Goal: Task Accomplishment & Management: Manage account settings

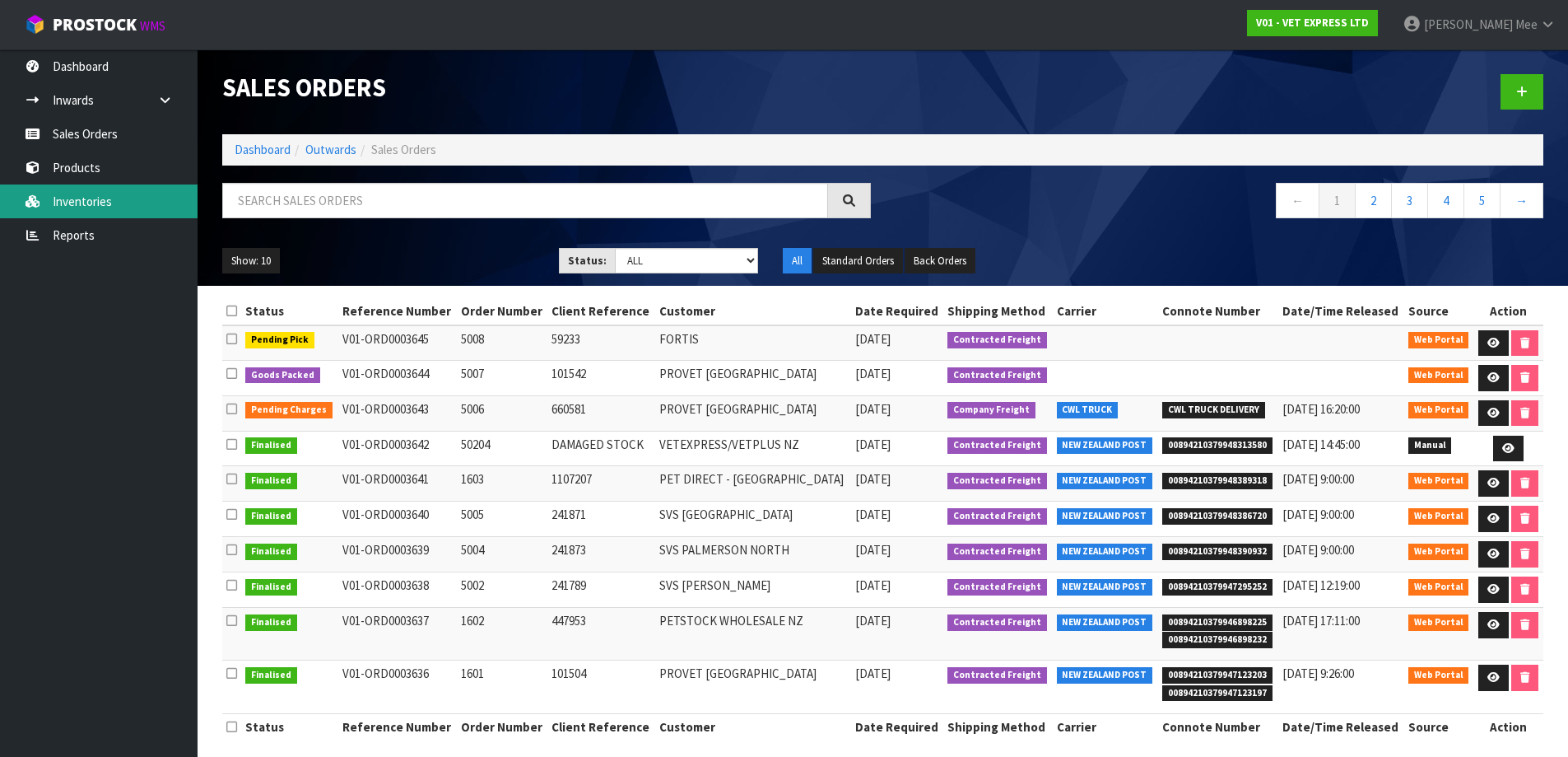
click at [67, 191] on link "Inventories" at bounding box center [98, 201] width 197 height 34
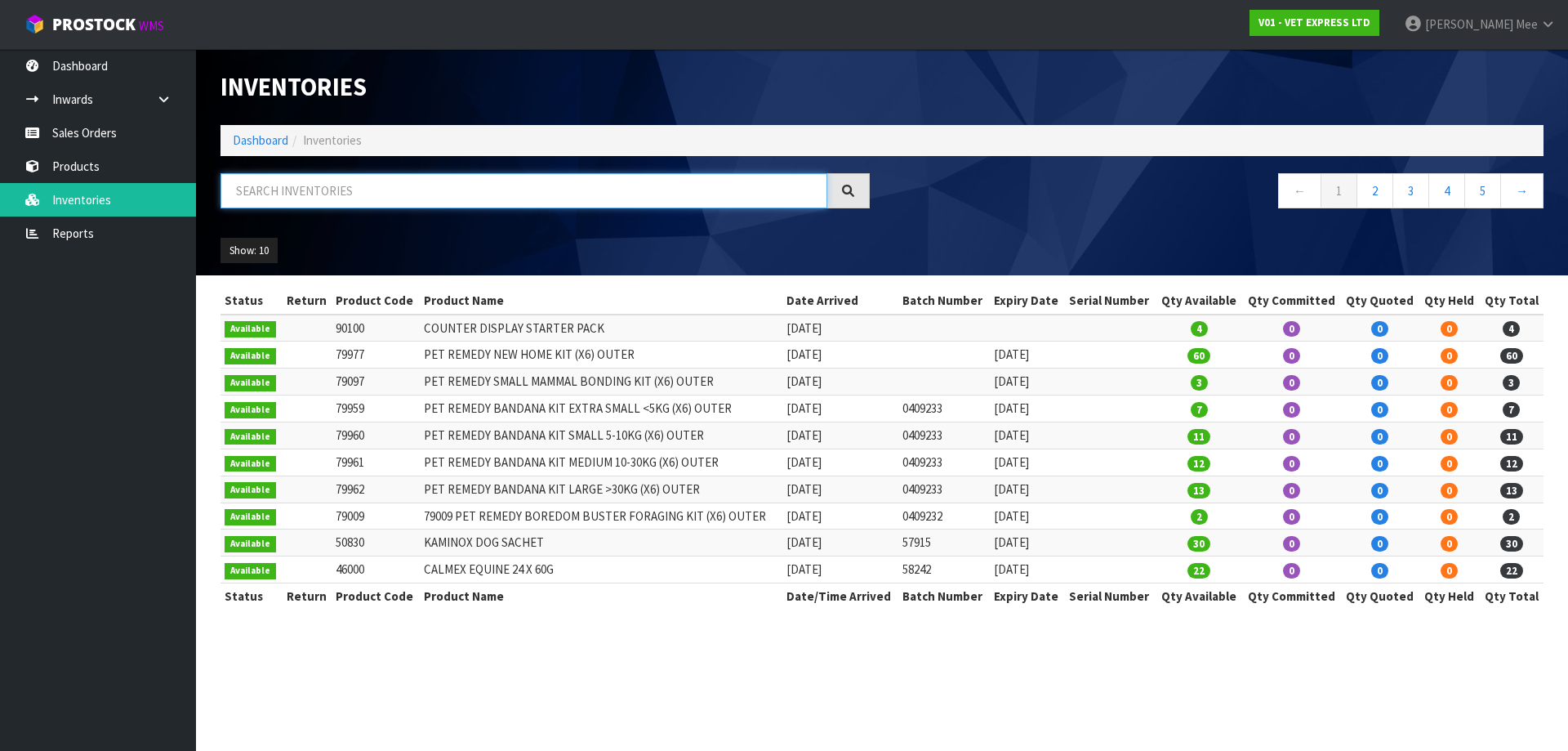
click at [280, 194] on input "text" at bounding box center [523, 190] width 607 height 35
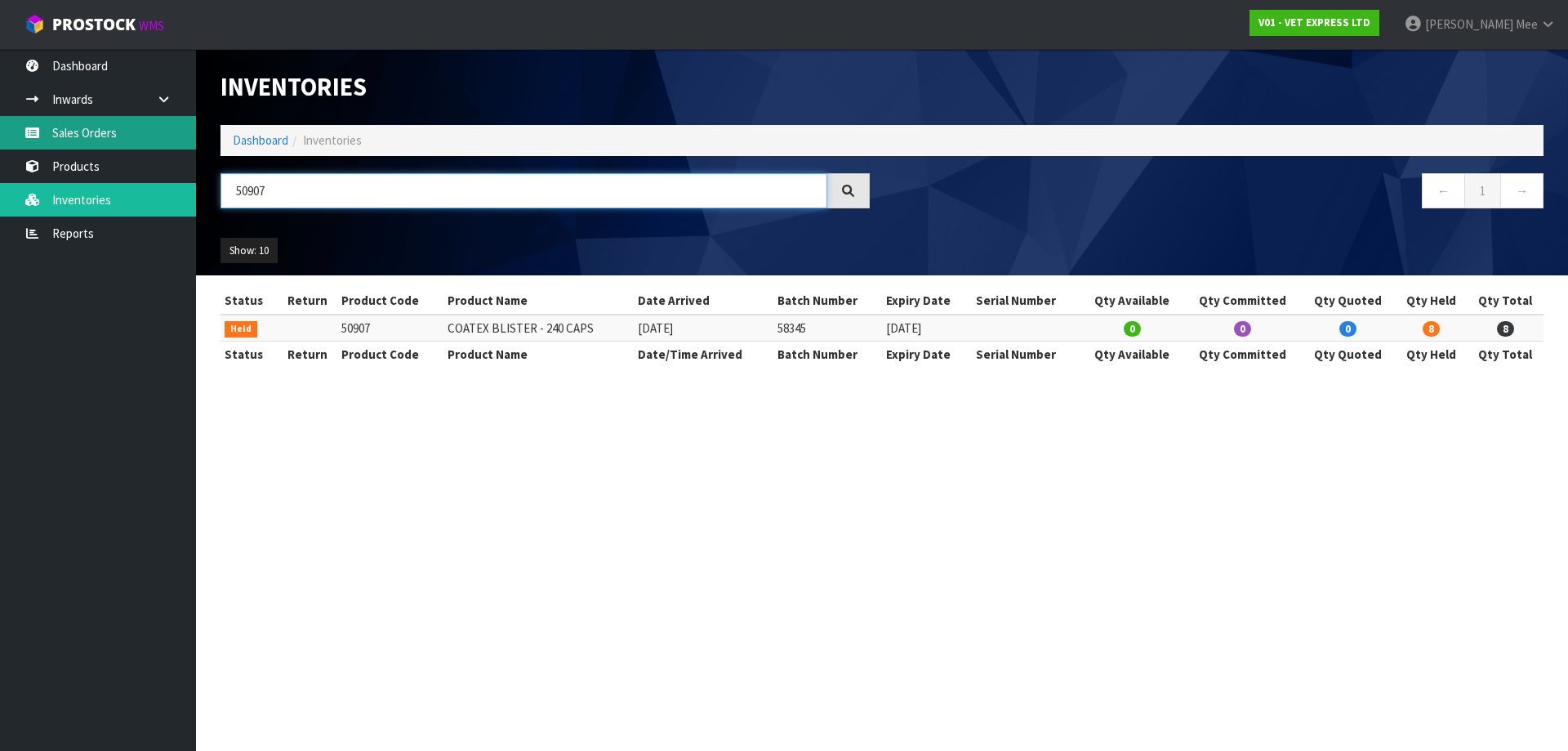
type input "50907"
click at [72, 127] on link "Sales Orders" at bounding box center [97, 132] width 196 height 34
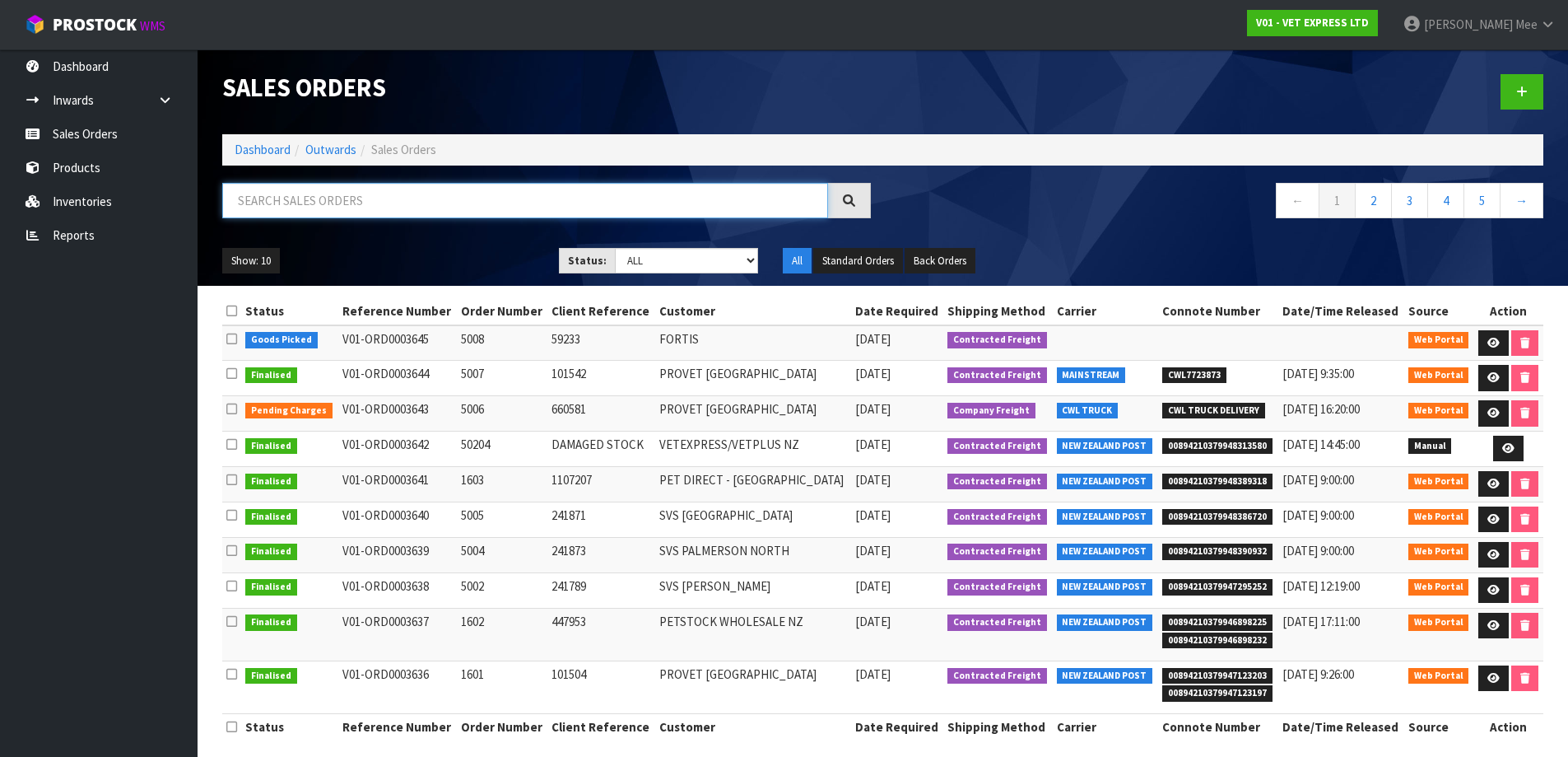
click at [291, 205] on input "text" at bounding box center [524, 200] width 606 height 35
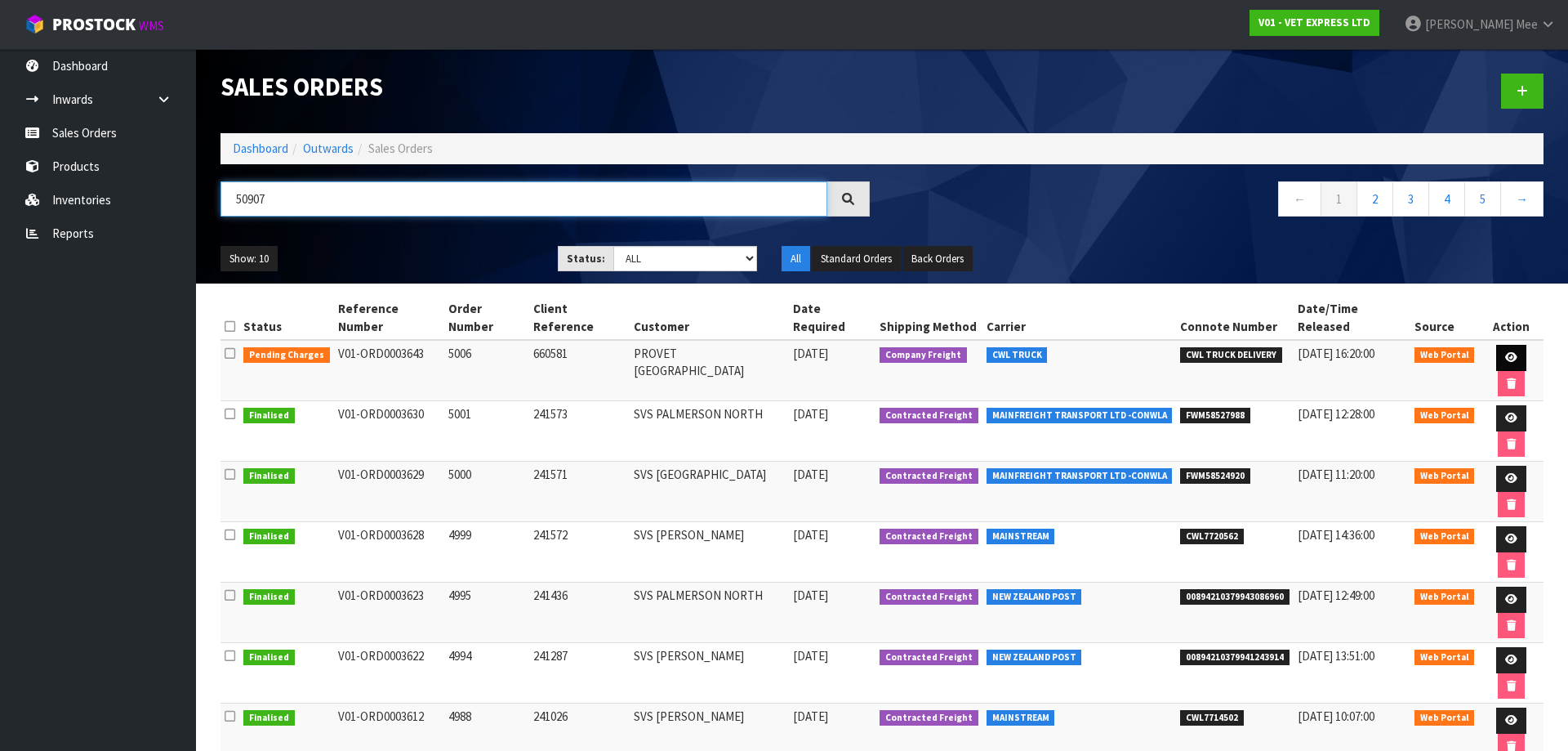
type input "50907"
click at [1504, 352] on icon at bounding box center [1510, 357] width 13 height 11
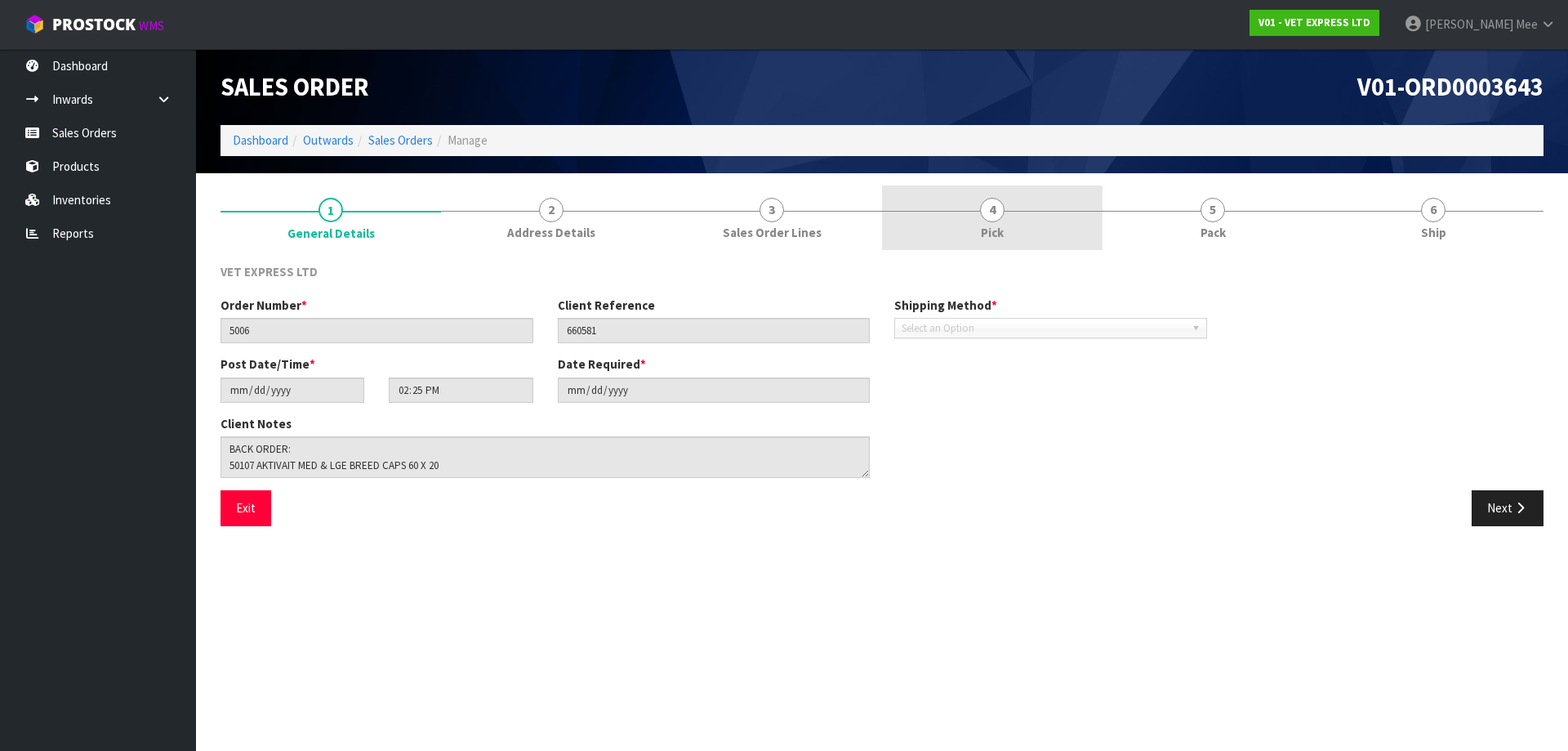
click at [988, 235] on span "Pick" at bounding box center [992, 233] width 23 height 17
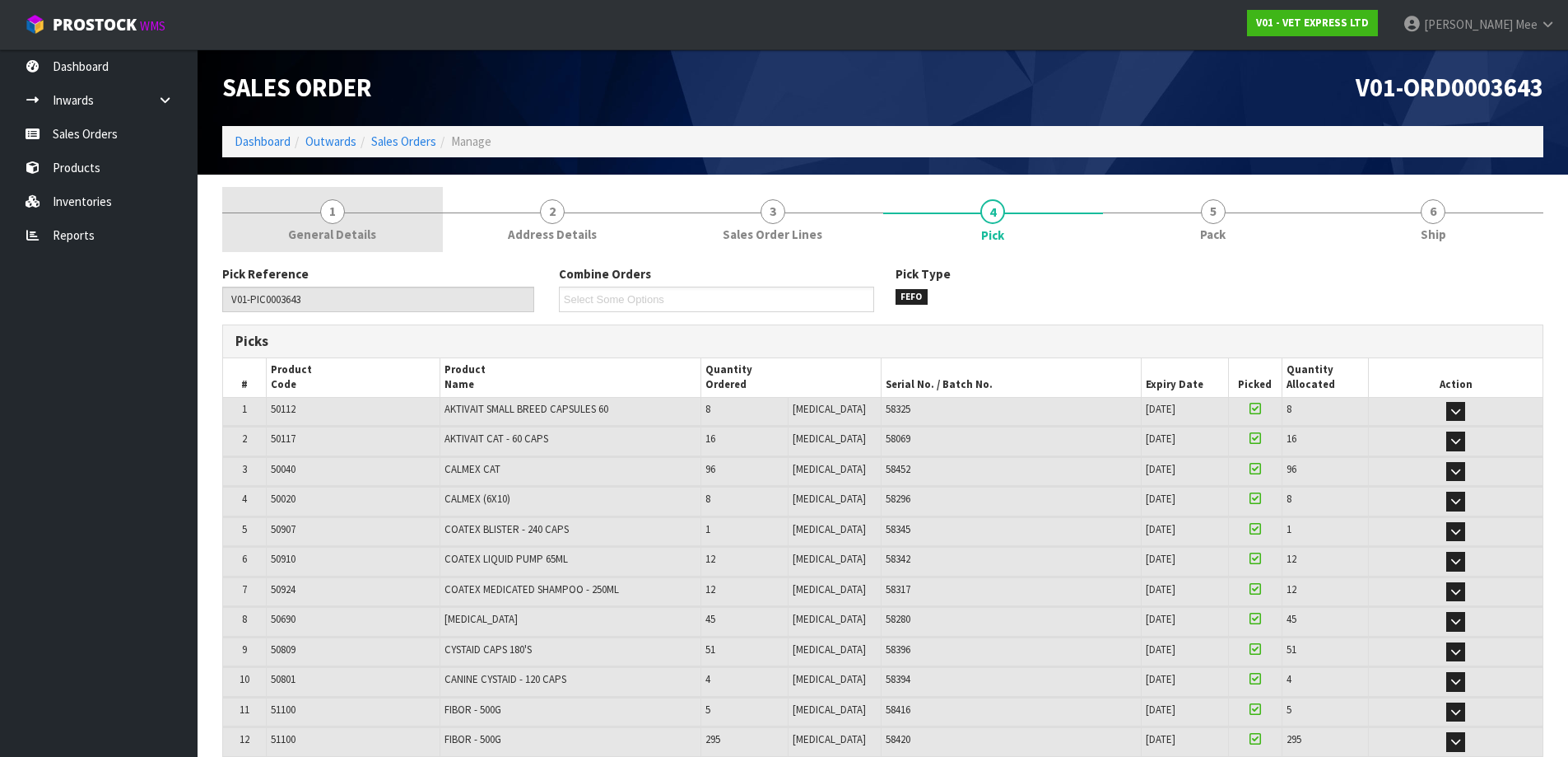
click at [319, 225] on link "1 General Details" at bounding box center [332, 219] width 221 height 65
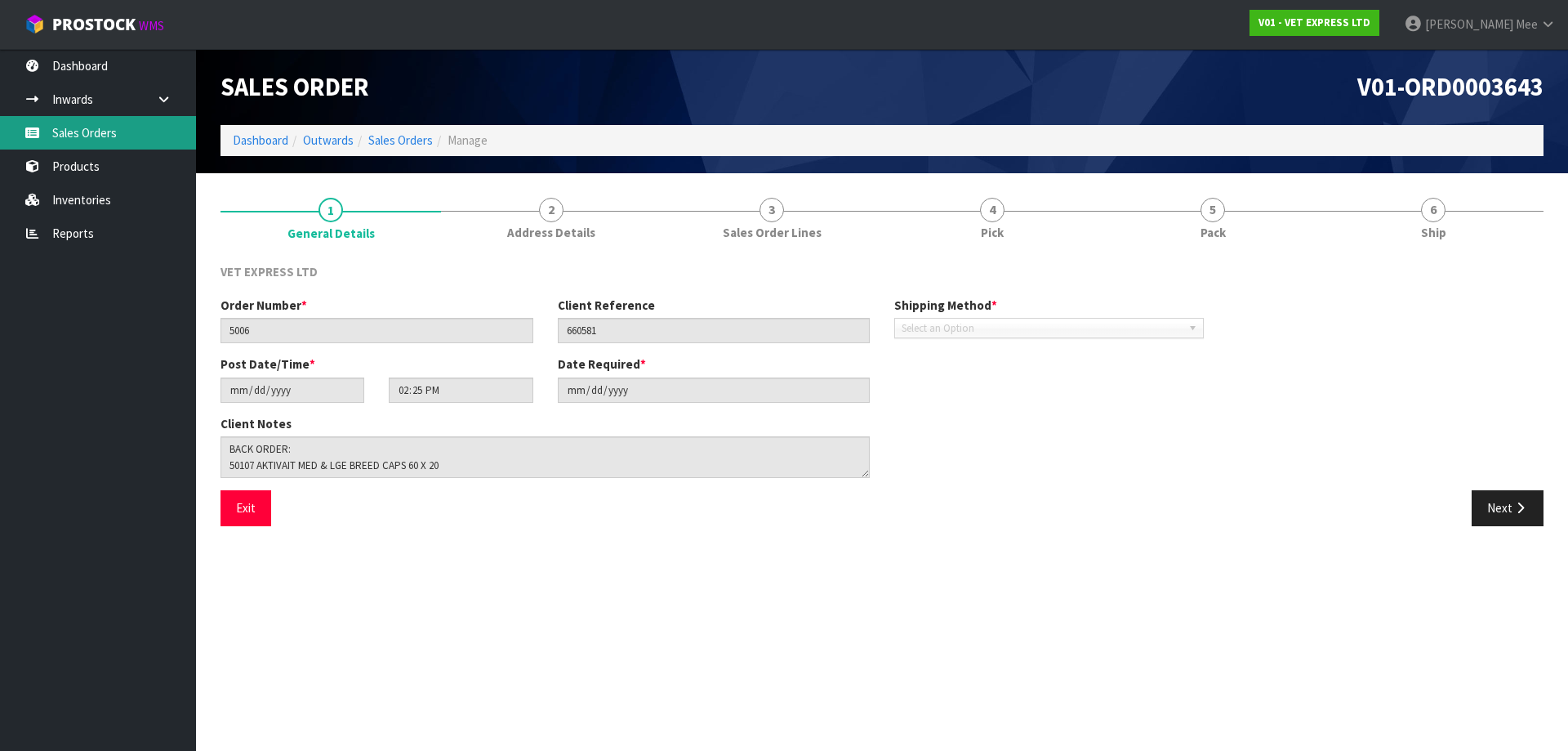
click at [70, 141] on link "Sales Orders" at bounding box center [97, 132] width 196 height 34
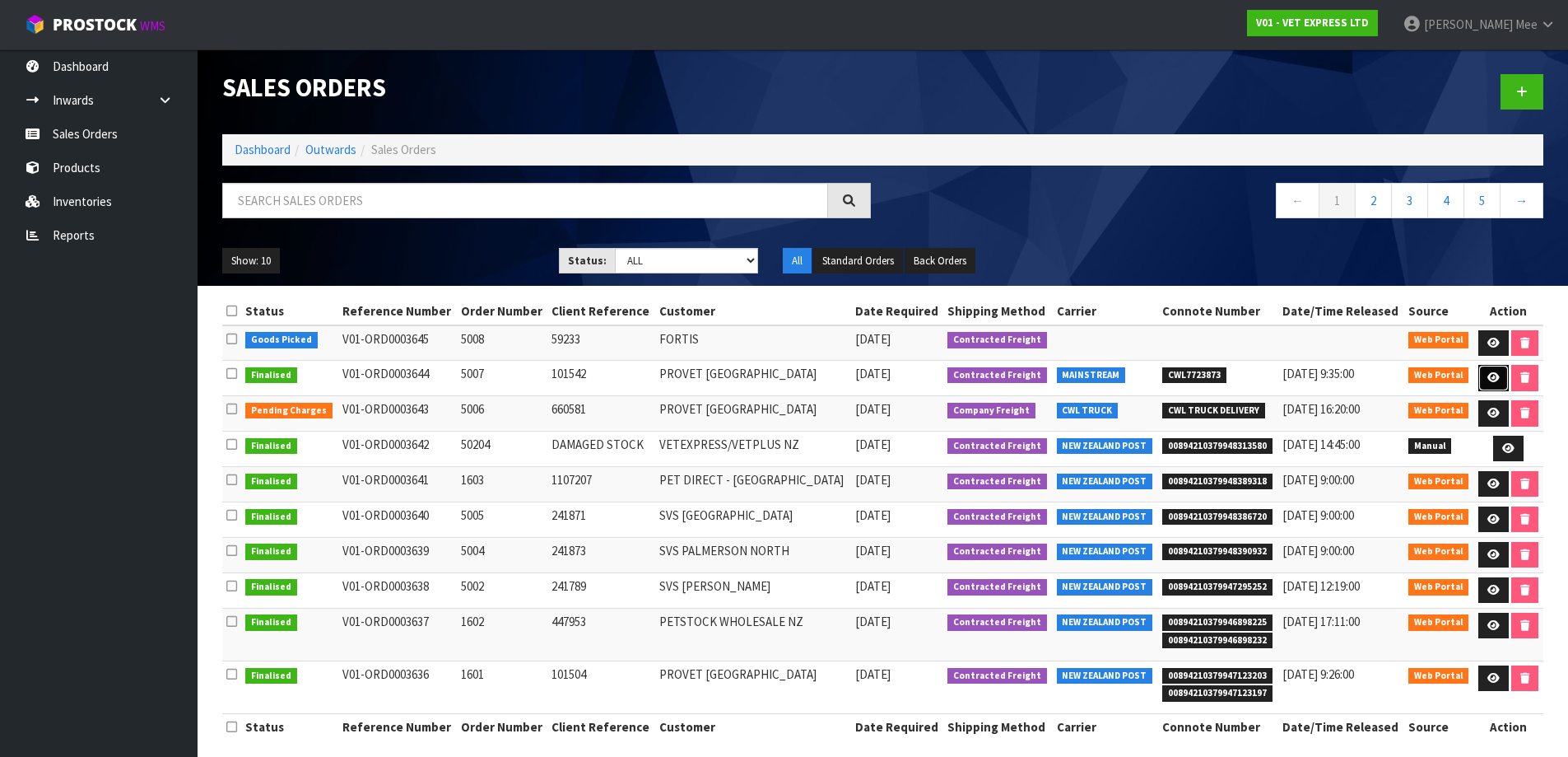
click at [1495, 374] on icon at bounding box center [1493, 377] width 13 height 11
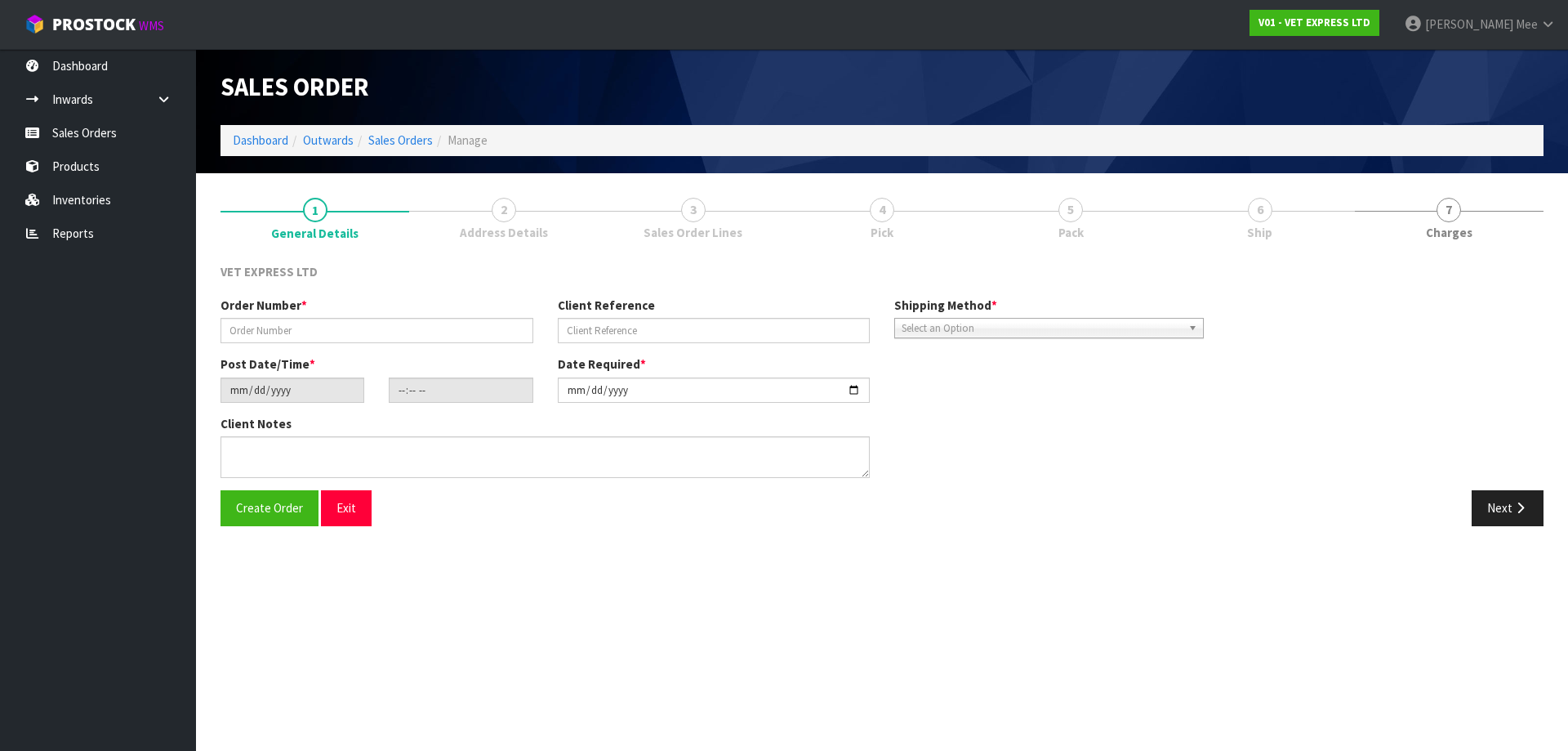
type input "5007"
type input "101542"
type input "[DATE]"
type input "14:41:00.000"
type input "[DATE]"
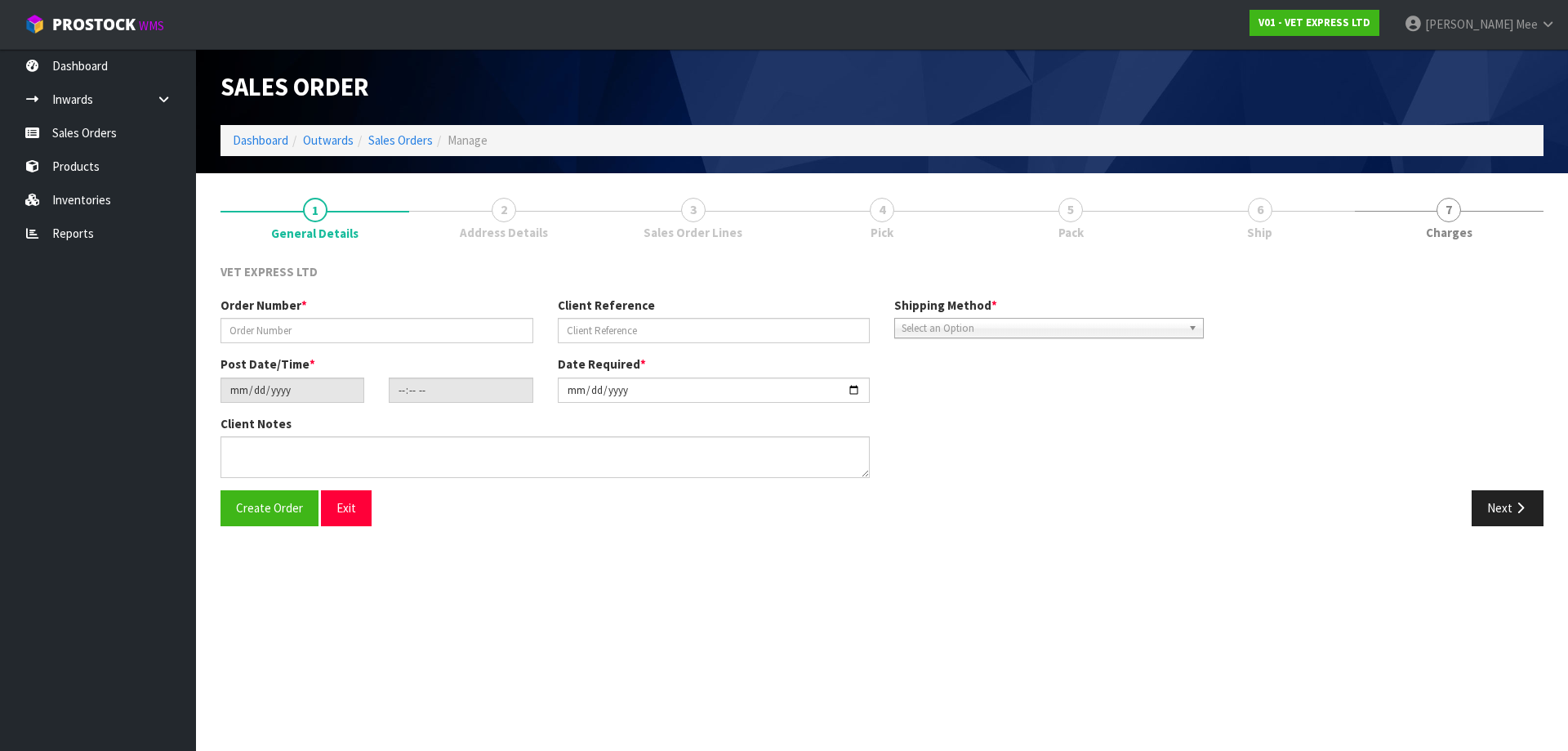
type textarea "BACK ORDERS: 50107 AKTIVAIT MED & LGE BREED CAPS 60 X 16 50840 COMPLIVIT 150G X…"
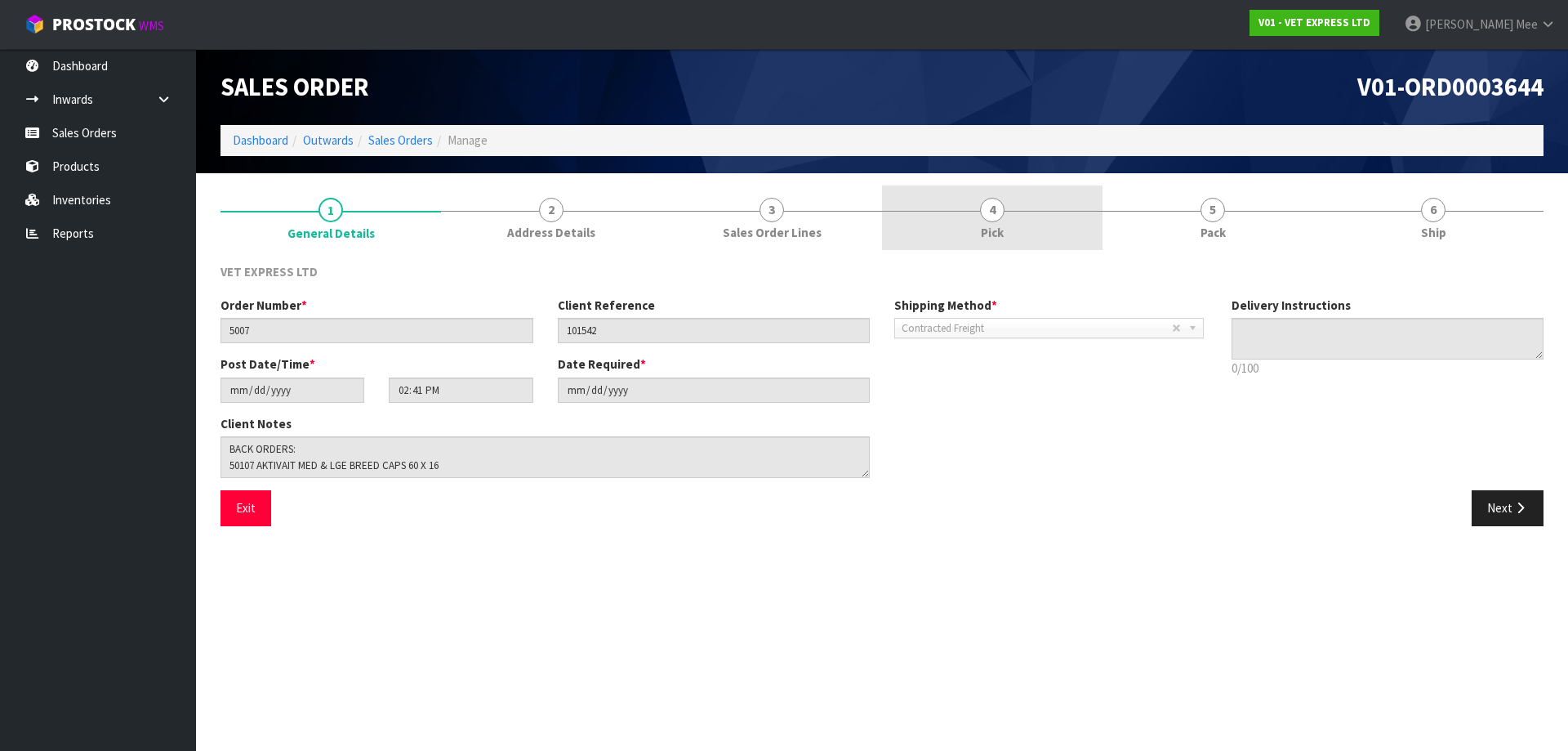
click at [995, 240] on span "Pick" at bounding box center [992, 233] width 23 height 17
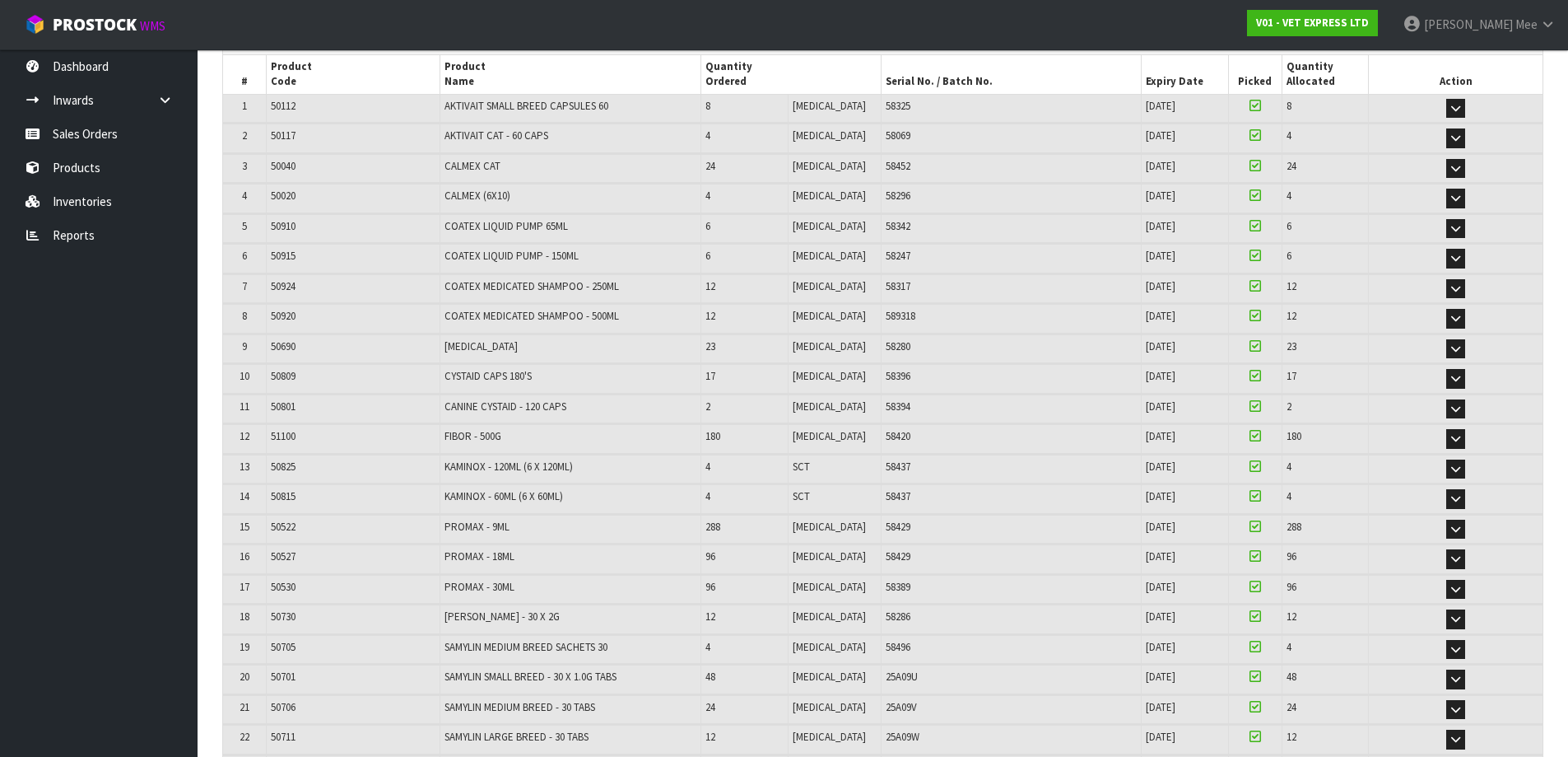
scroll to position [74, 0]
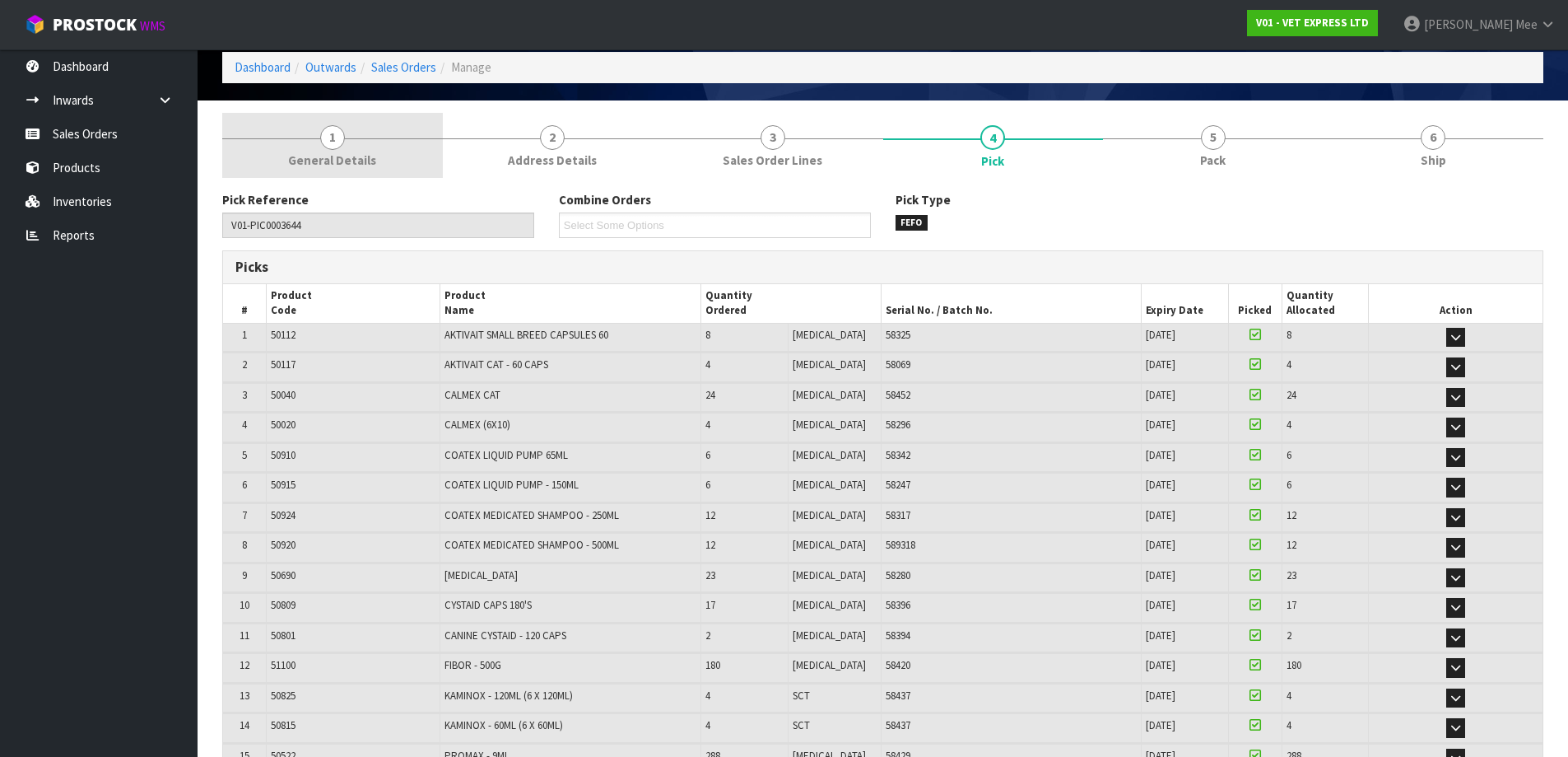
click at [363, 155] on span "General Details" at bounding box center [332, 161] width 89 height 18
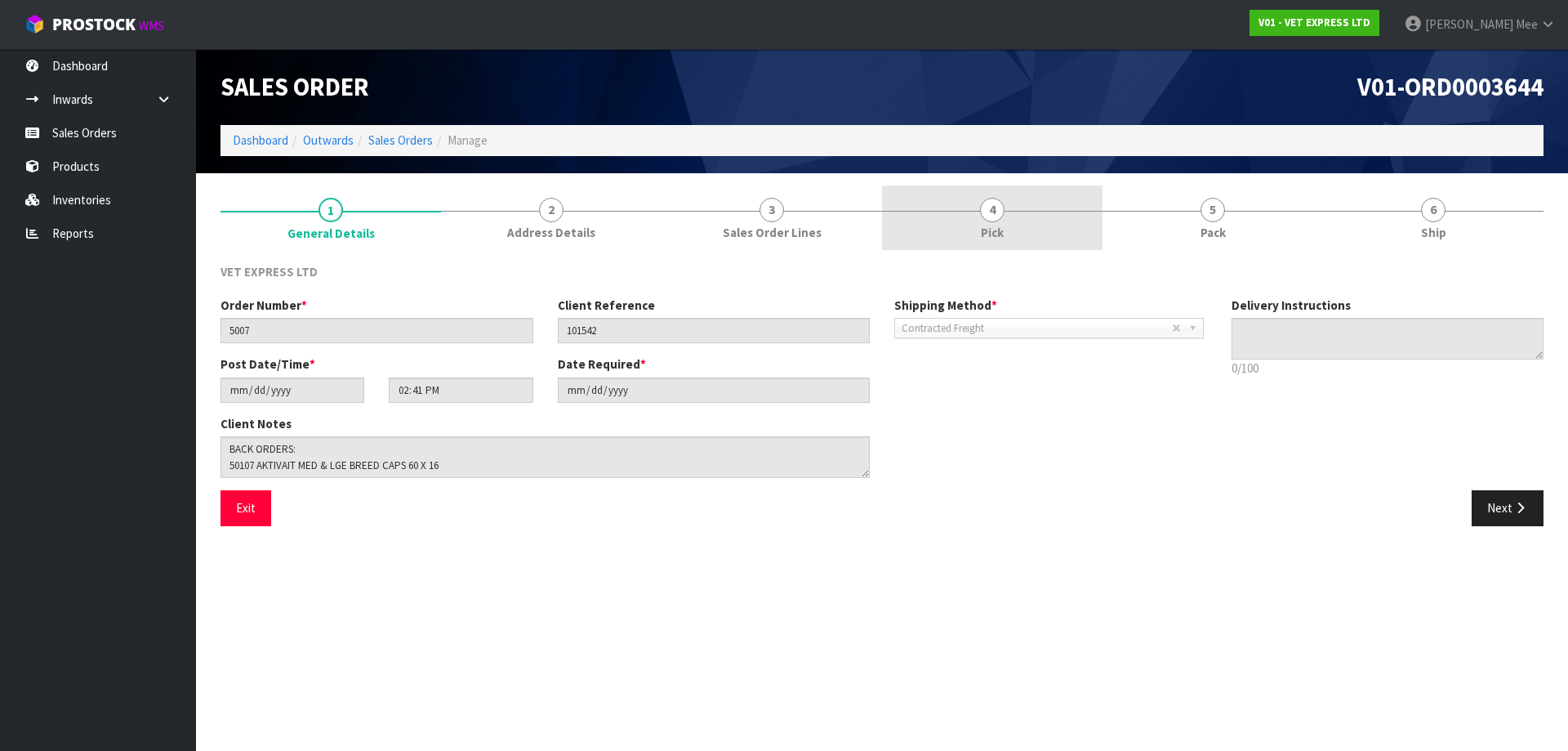
click at [1004, 238] on span "Pick" at bounding box center [992, 233] width 23 height 17
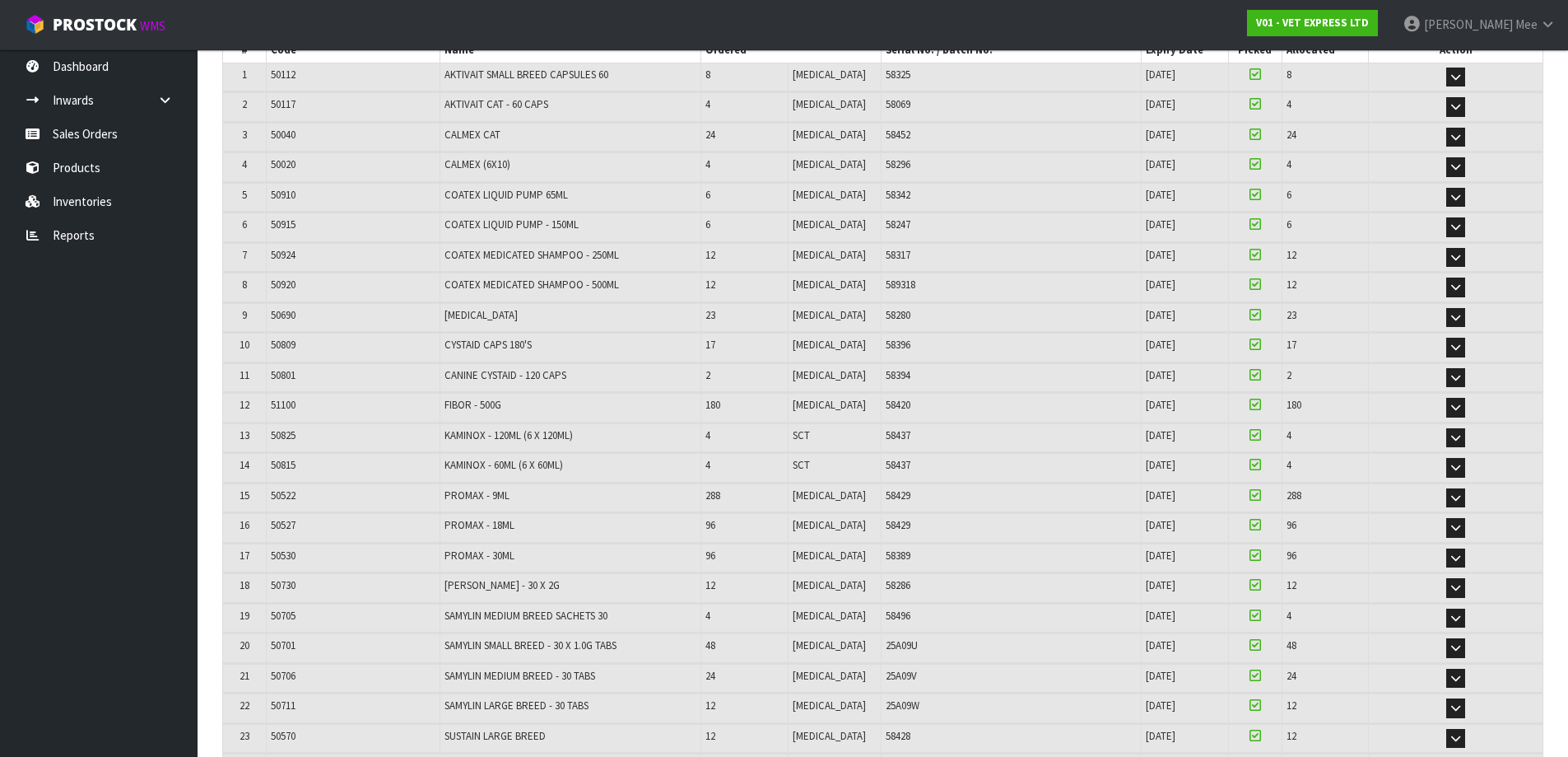
scroll to position [238, 0]
